Goal: Transaction & Acquisition: Purchase product/service

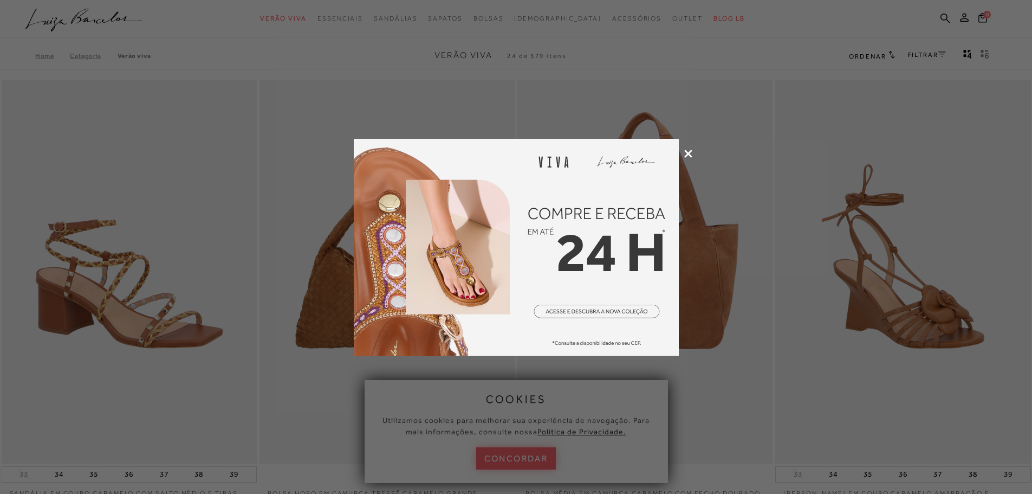
click at [689, 151] on icon at bounding box center [688, 154] width 8 height 8
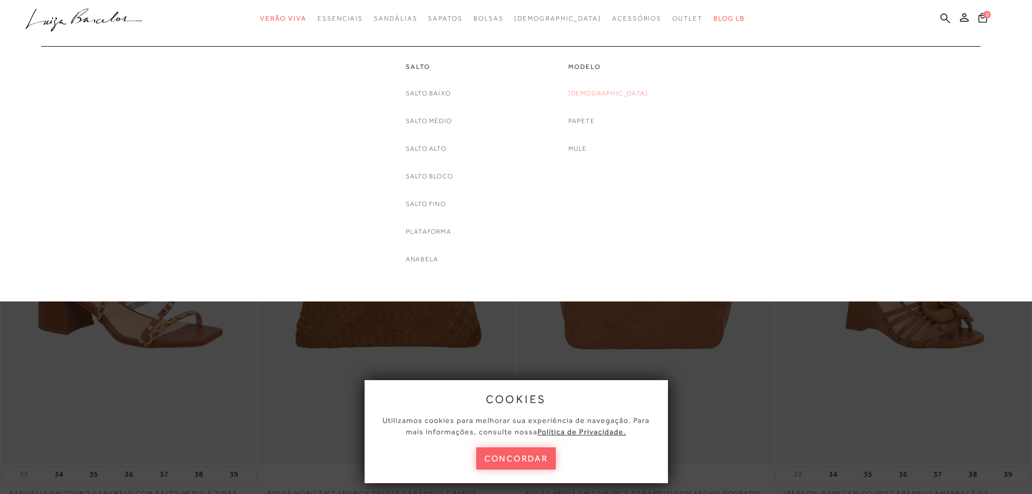
click at [614, 94] on link "[DEMOGRAPHIC_DATA]" at bounding box center [609, 93] width 80 height 11
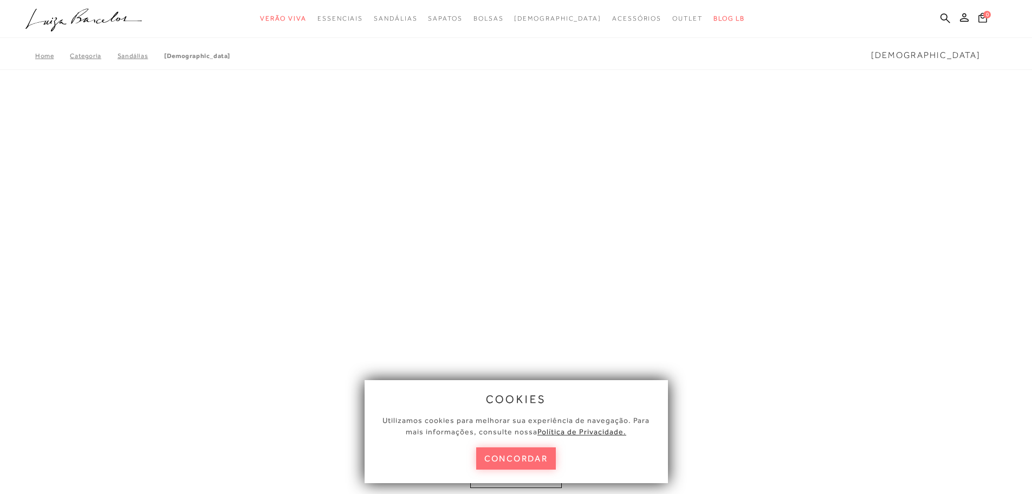
click at [531, 456] on button "concordar" at bounding box center [516, 458] width 80 height 22
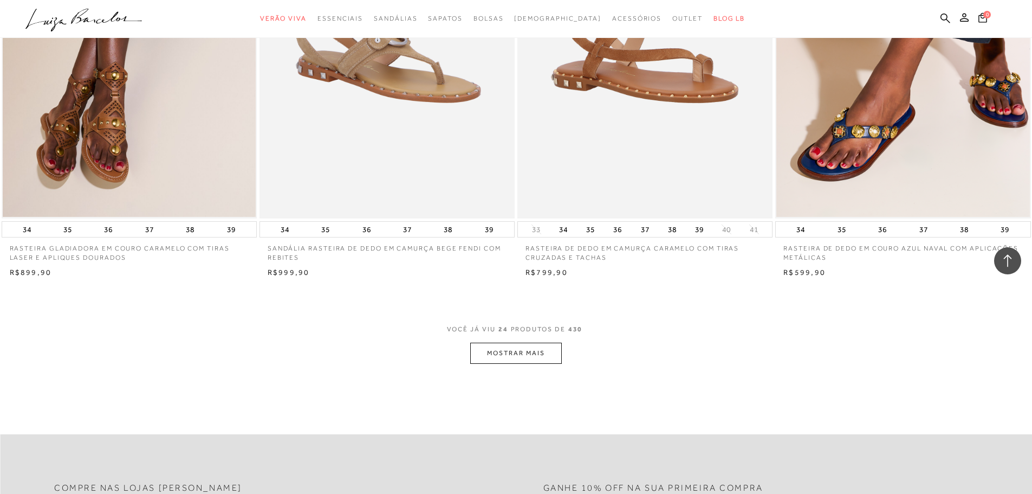
scroll to position [2547, 0]
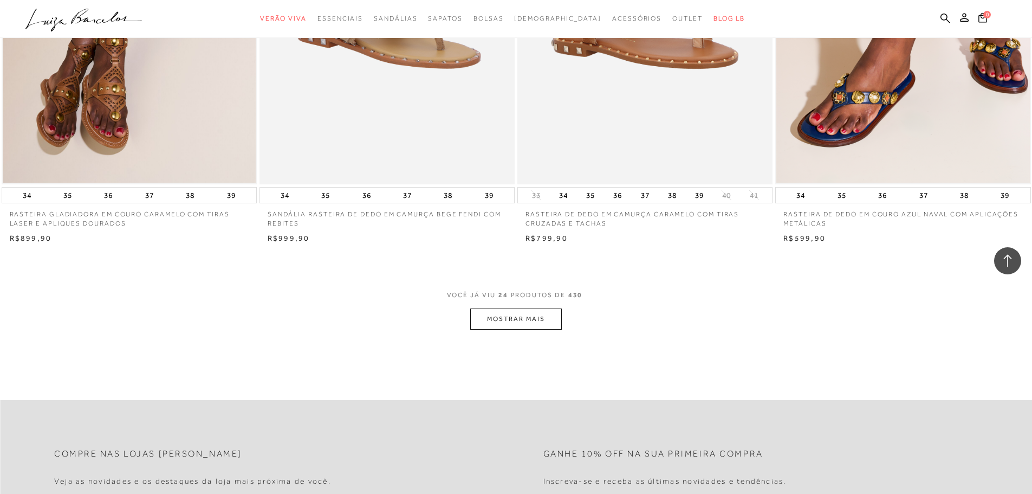
click at [508, 326] on button "MOSTRAR MAIS" at bounding box center [515, 318] width 91 height 21
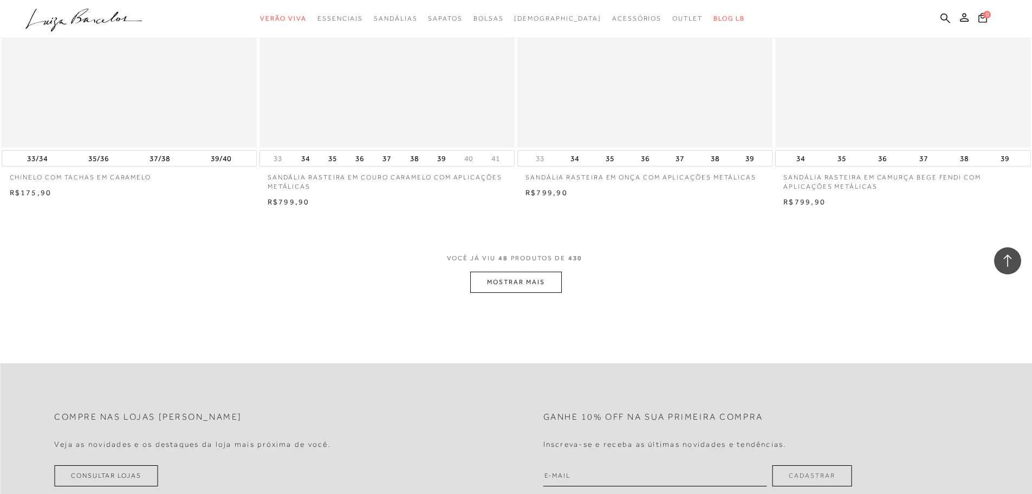
scroll to position [5311, 0]
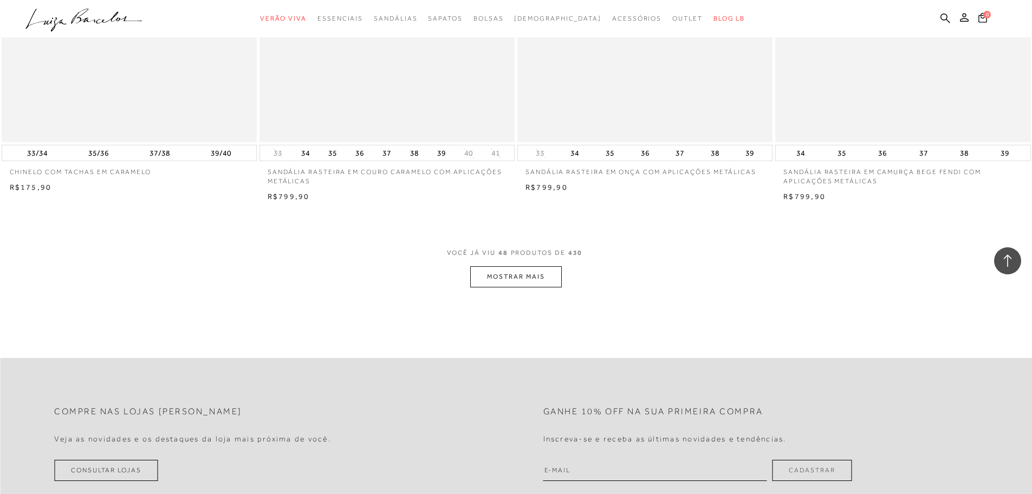
click at [534, 264] on span "VOCÊ JÁ VIU 48 PRODUTOS DE 430" at bounding box center [516, 257] width 139 height 20
click at [549, 271] on button "MOSTRAR MAIS" at bounding box center [515, 276] width 91 height 21
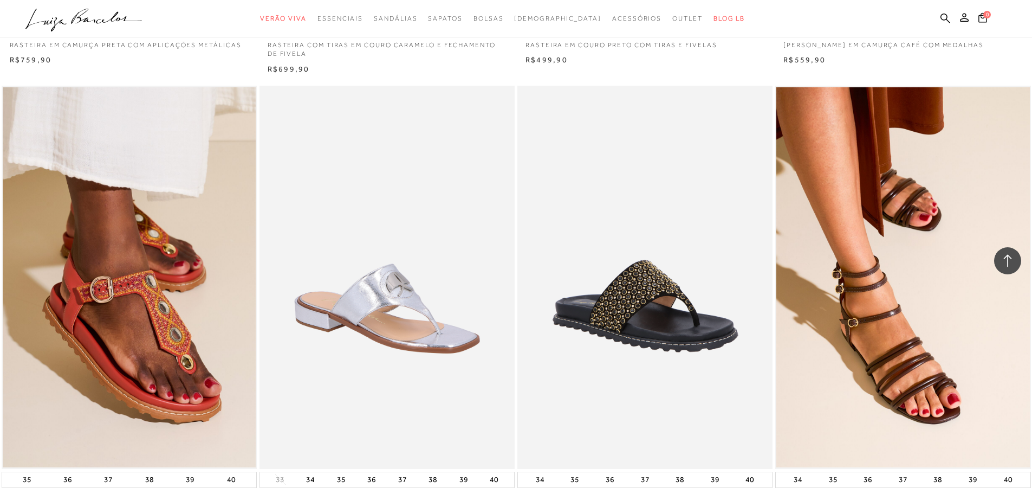
scroll to position [7913, 0]
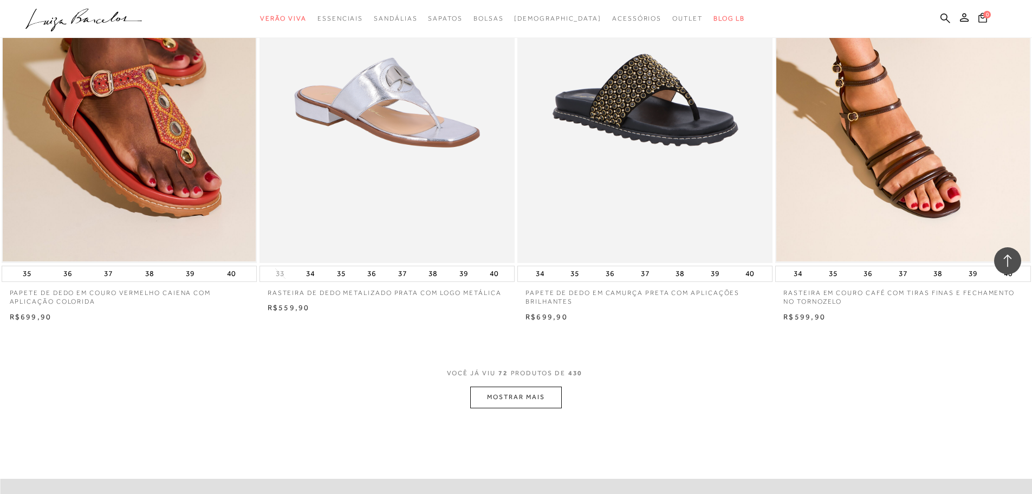
click at [516, 398] on button "MOSTRAR MAIS" at bounding box center [515, 396] width 91 height 21
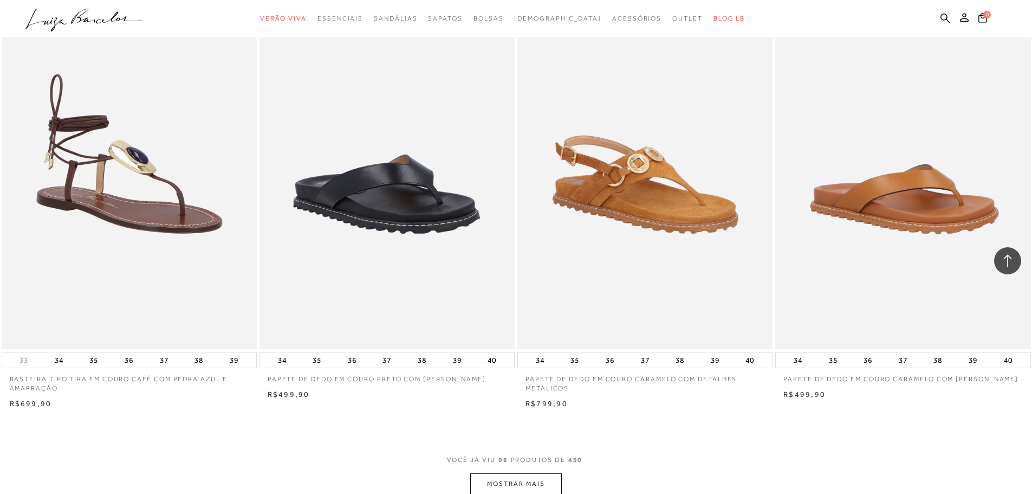
scroll to position [10677, 0]
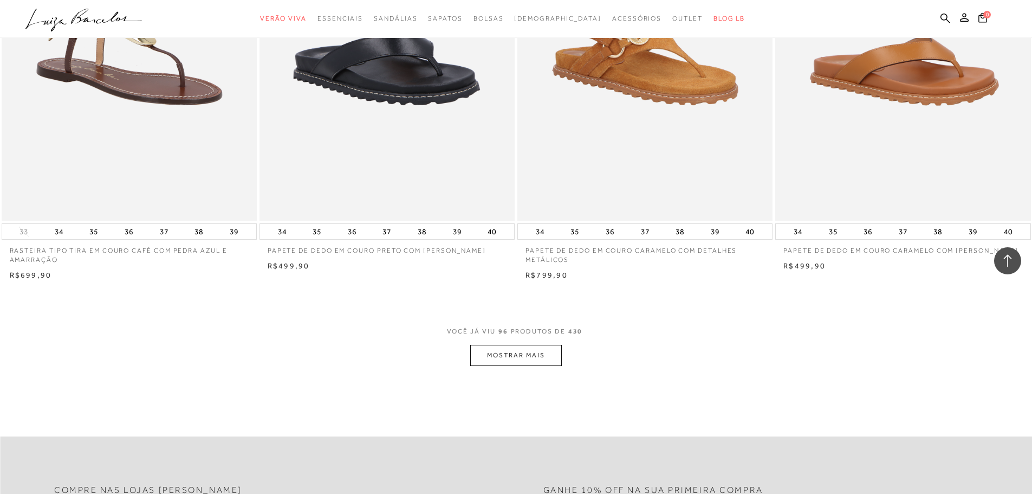
click at [498, 348] on button "MOSTRAR MAIS" at bounding box center [515, 355] width 91 height 21
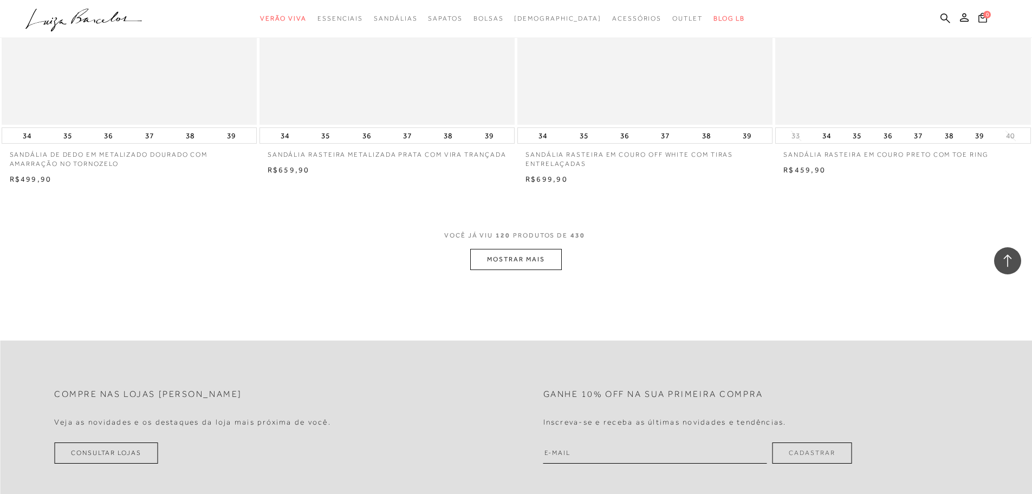
scroll to position [13495, 0]
click at [494, 257] on button "MOSTRAR MAIS" at bounding box center [515, 258] width 91 height 21
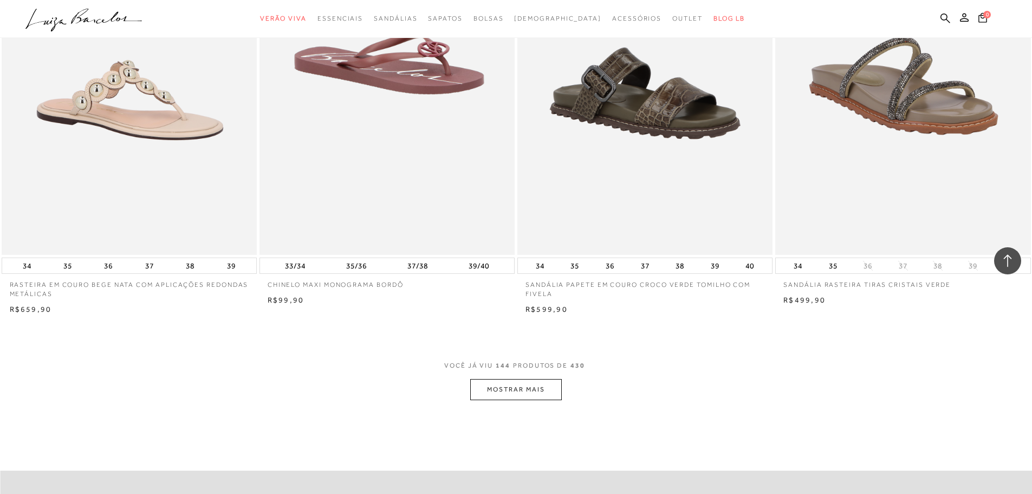
scroll to position [16205, 0]
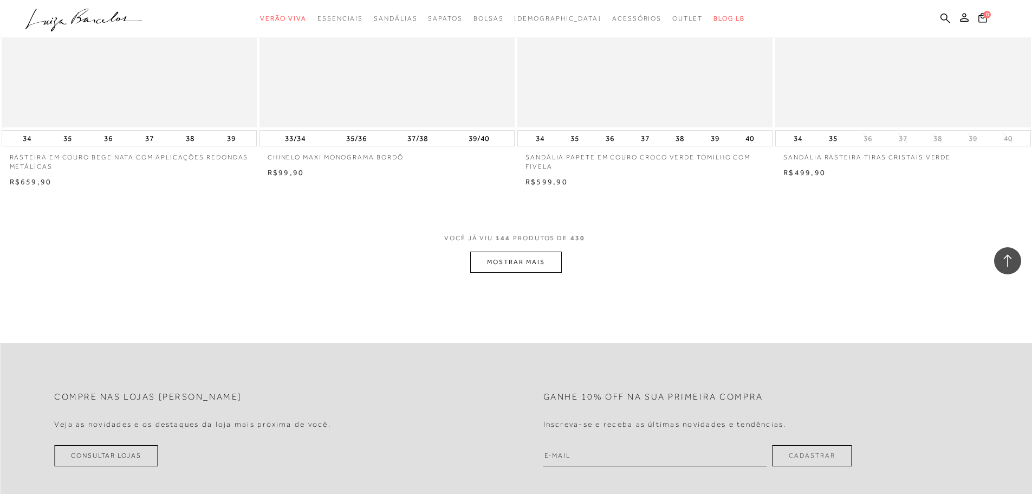
click at [531, 259] on button "MOSTRAR MAIS" at bounding box center [515, 261] width 91 height 21
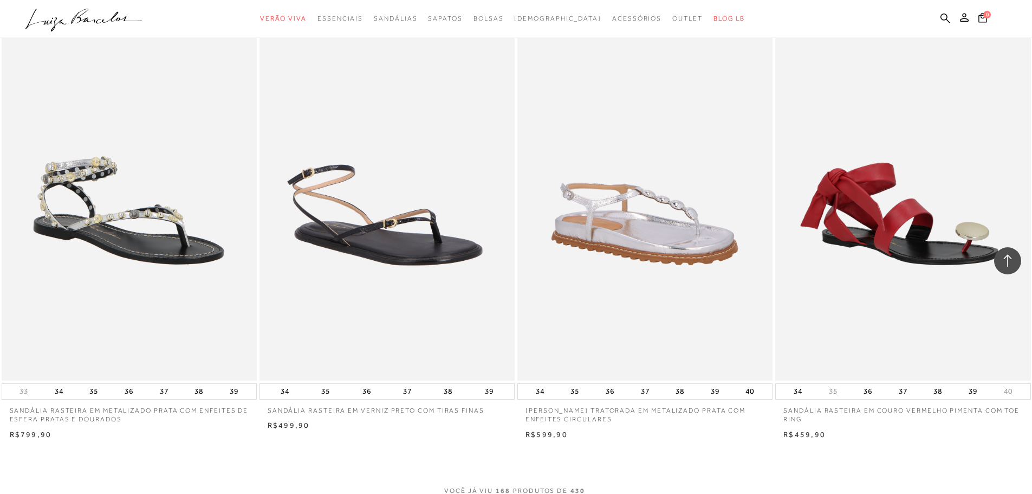
scroll to position [18860, 0]
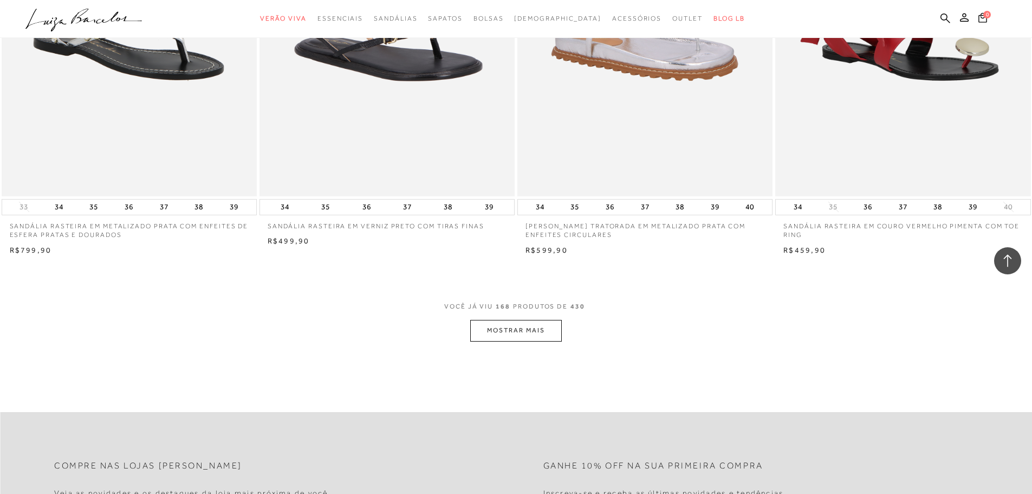
click at [528, 331] on button "MOSTRAR MAIS" at bounding box center [515, 330] width 91 height 21
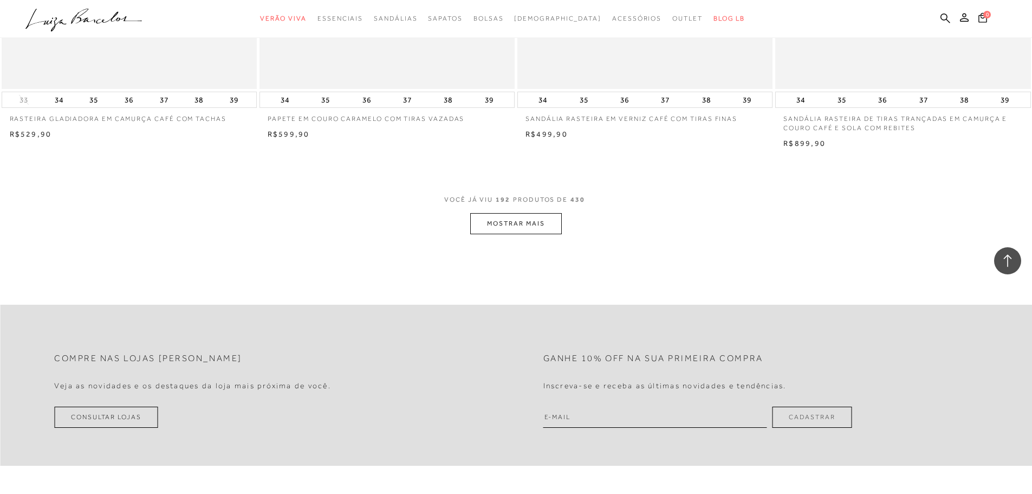
scroll to position [21733, 0]
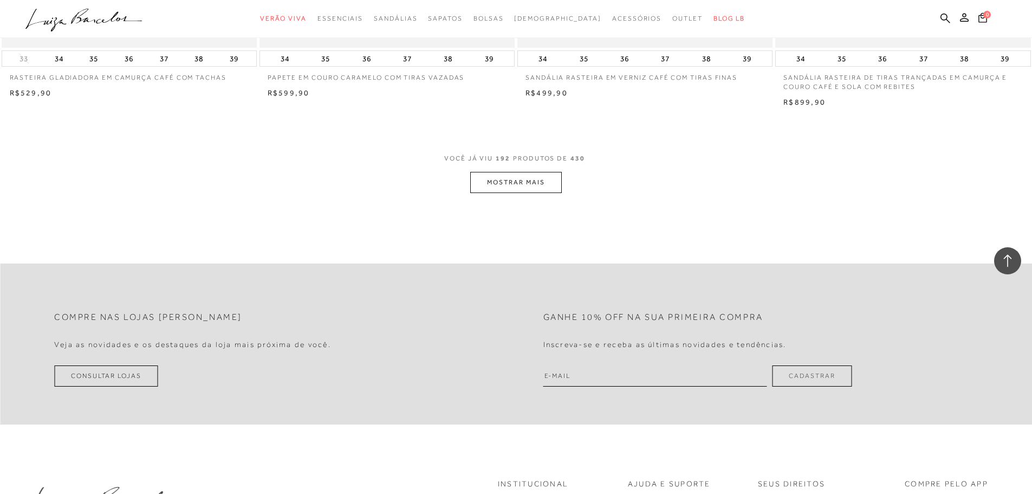
click at [492, 183] on button "MOSTRAR MAIS" at bounding box center [515, 182] width 91 height 21
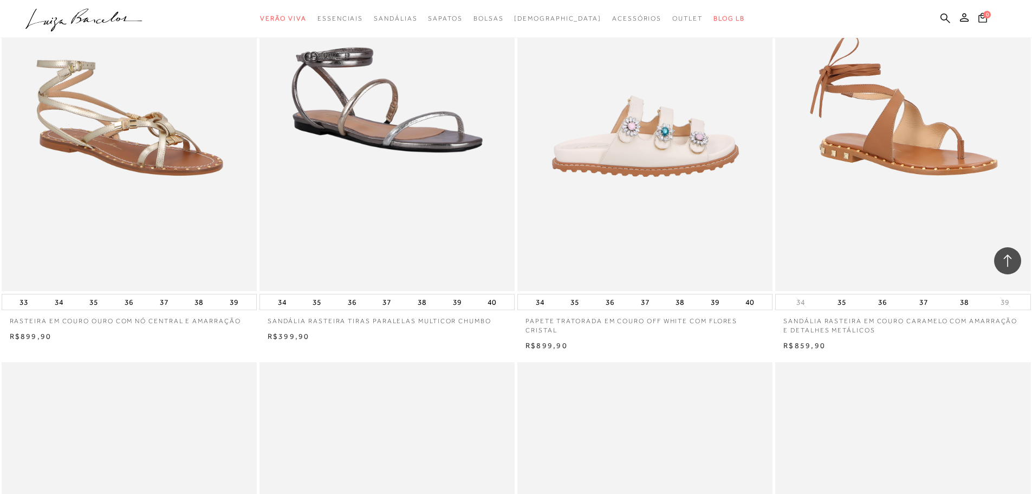
scroll to position [23630, 0]
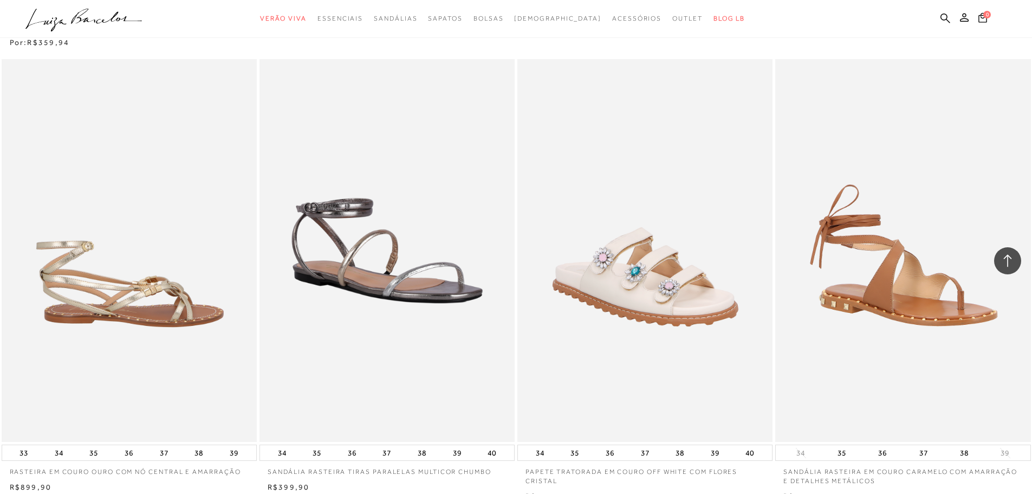
click at [166, 306] on img at bounding box center [130, 250] width 254 height 383
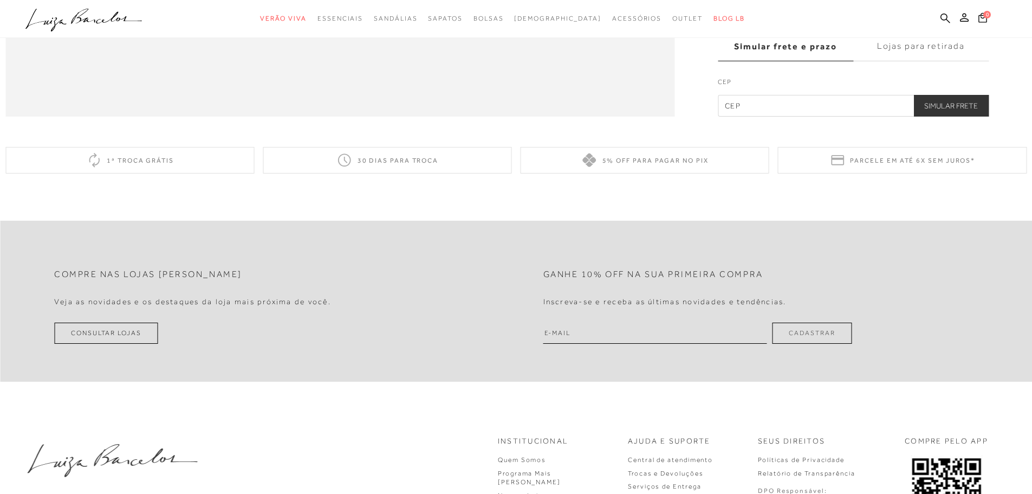
scroll to position [1951, 0]
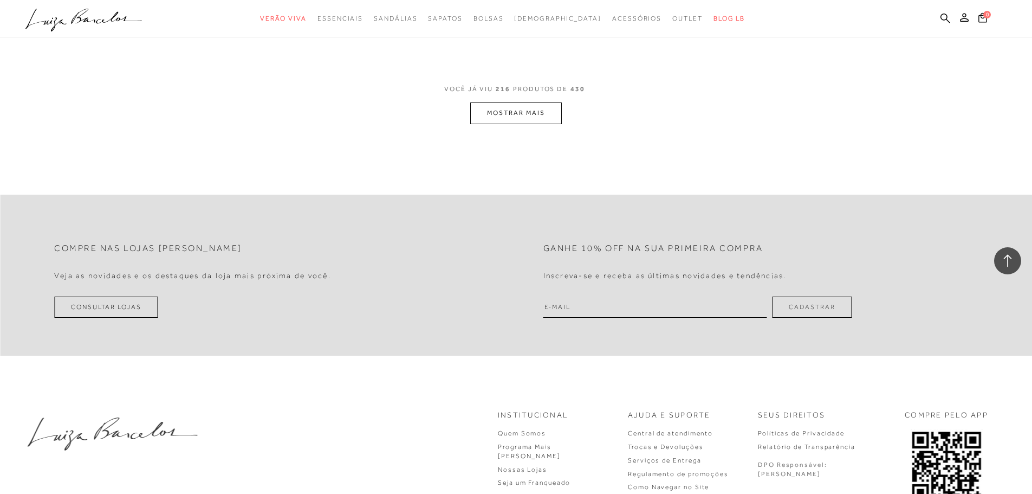
scroll to position [24551, 0]
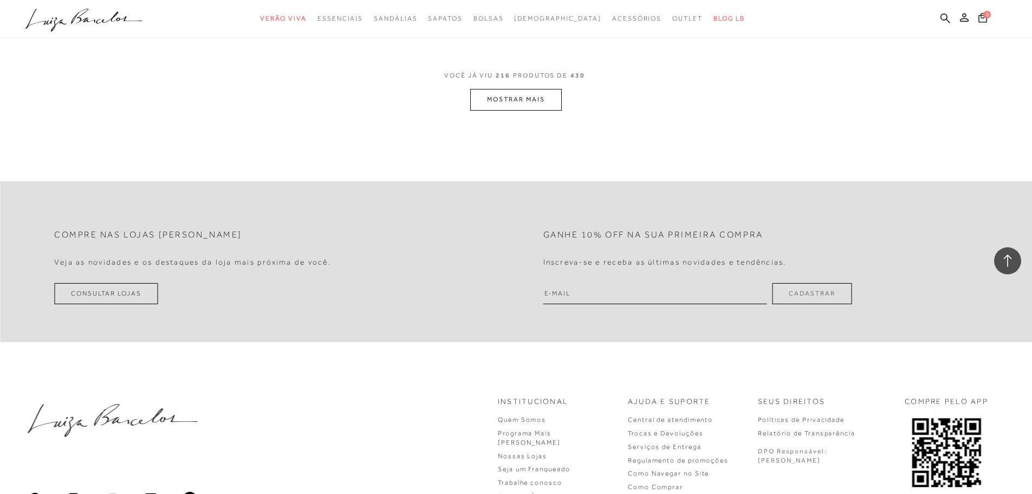
click at [502, 98] on button "MOSTRAR MAIS" at bounding box center [515, 99] width 91 height 21
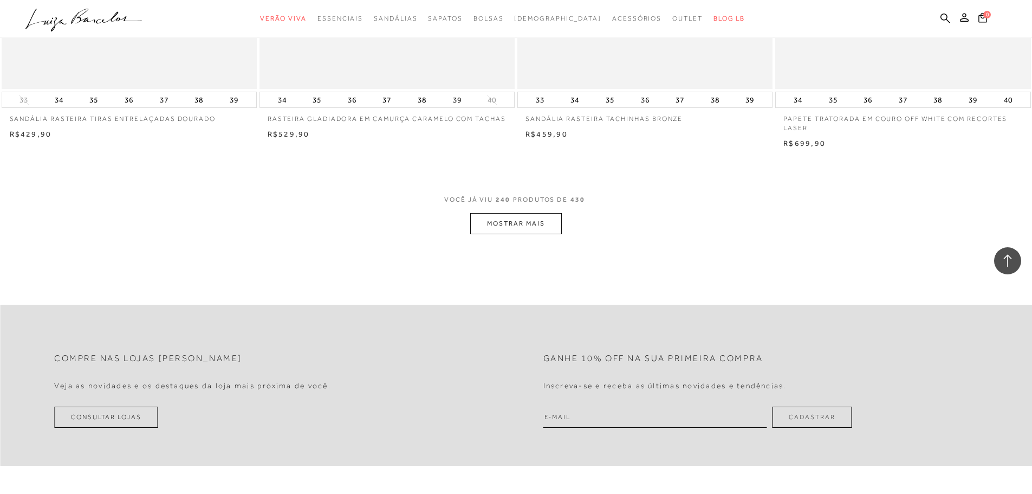
scroll to position [27152, 0]
click at [516, 233] on button "MOSTRAR MAIS" at bounding box center [515, 222] width 91 height 21
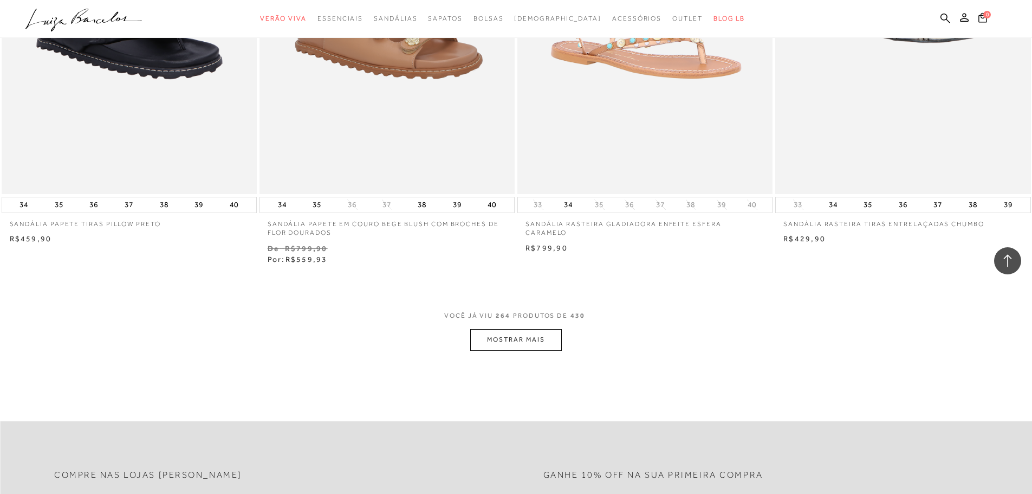
scroll to position [29971, 0]
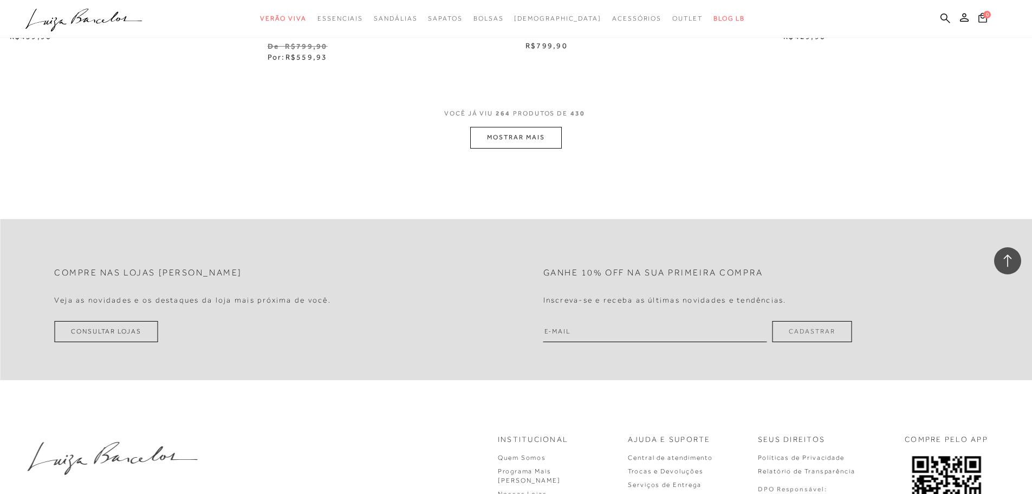
click at [485, 148] on button "MOSTRAR MAIS" at bounding box center [515, 137] width 91 height 21
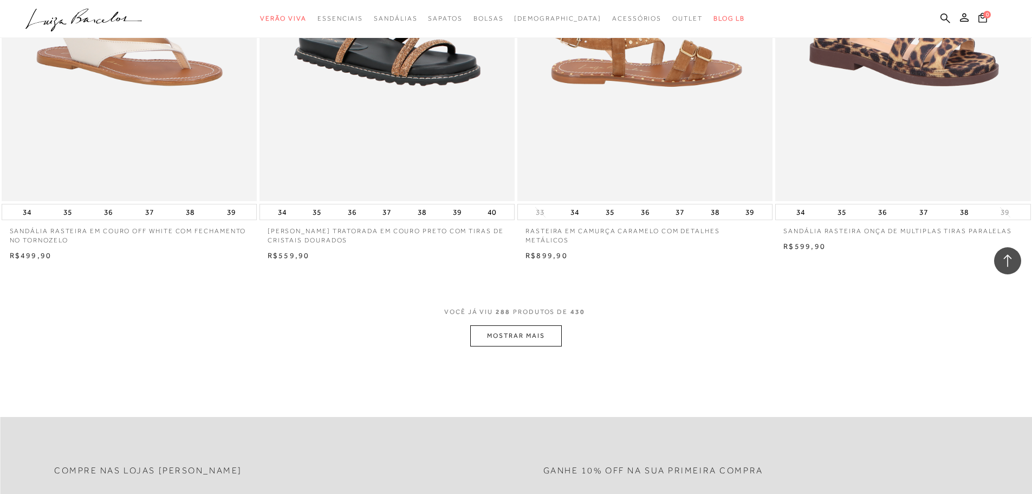
scroll to position [32572, 0]
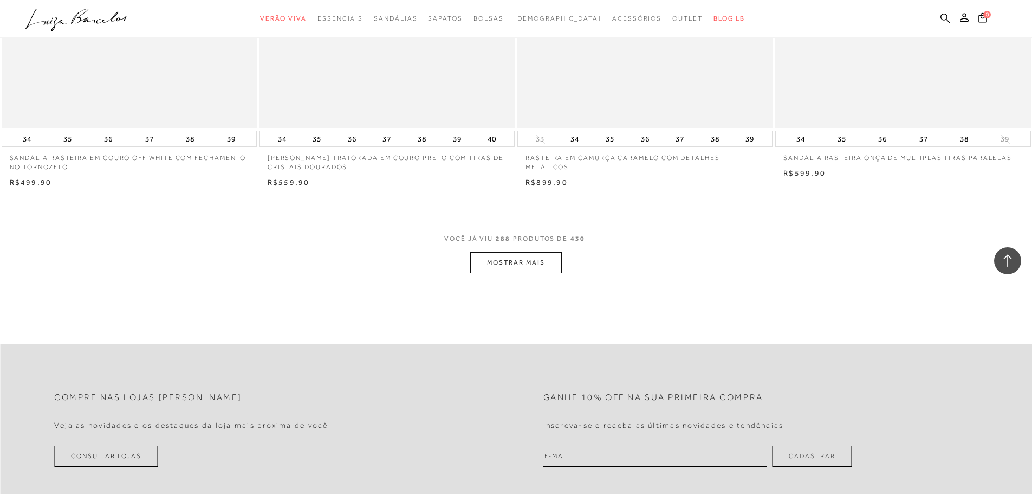
click at [552, 272] on button "MOSTRAR MAIS" at bounding box center [515, 262] width 91 height 21
